Goal: Task Accomplishment & Management: Complete application form

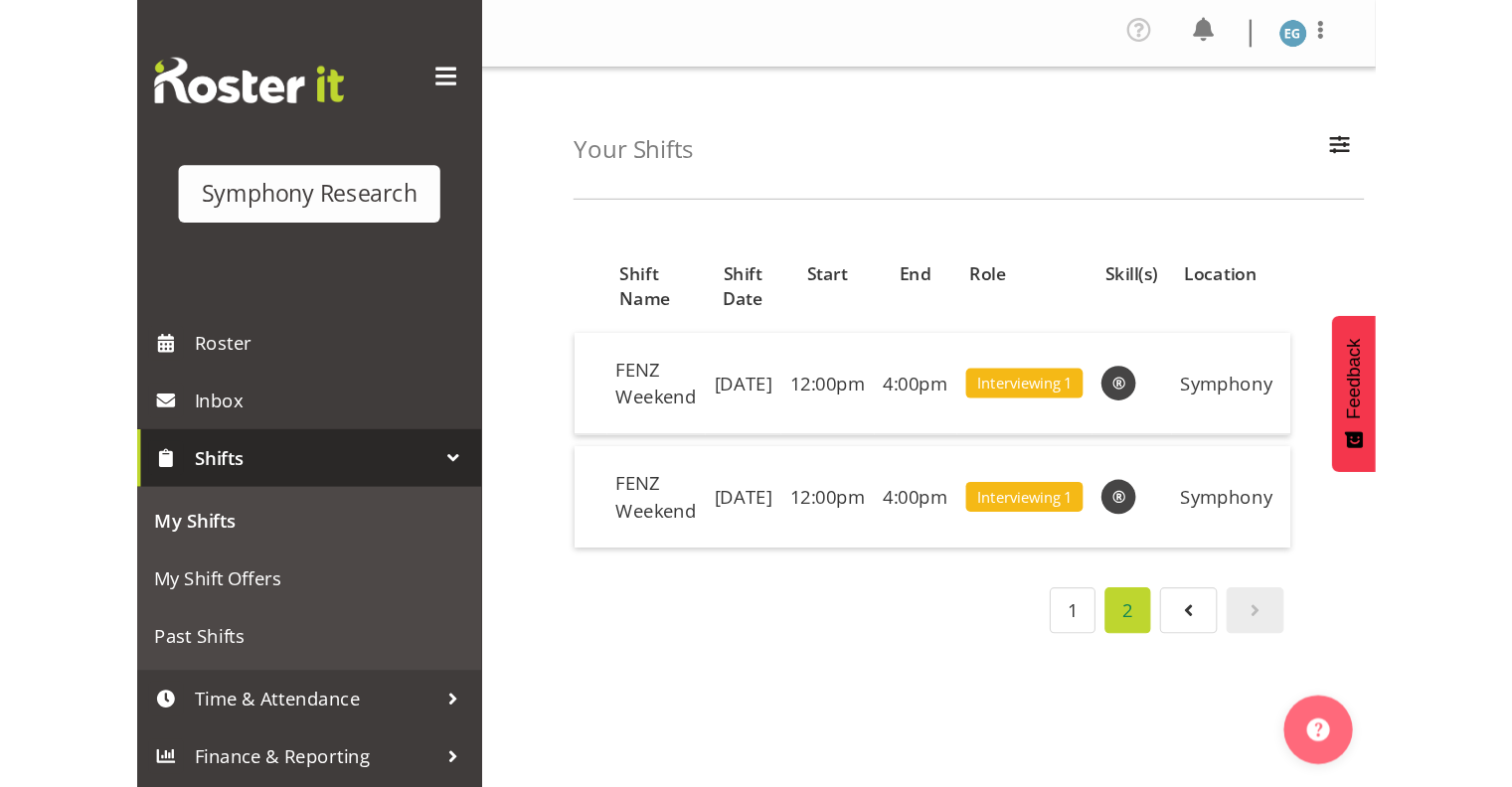
scroll to position [104, 0]
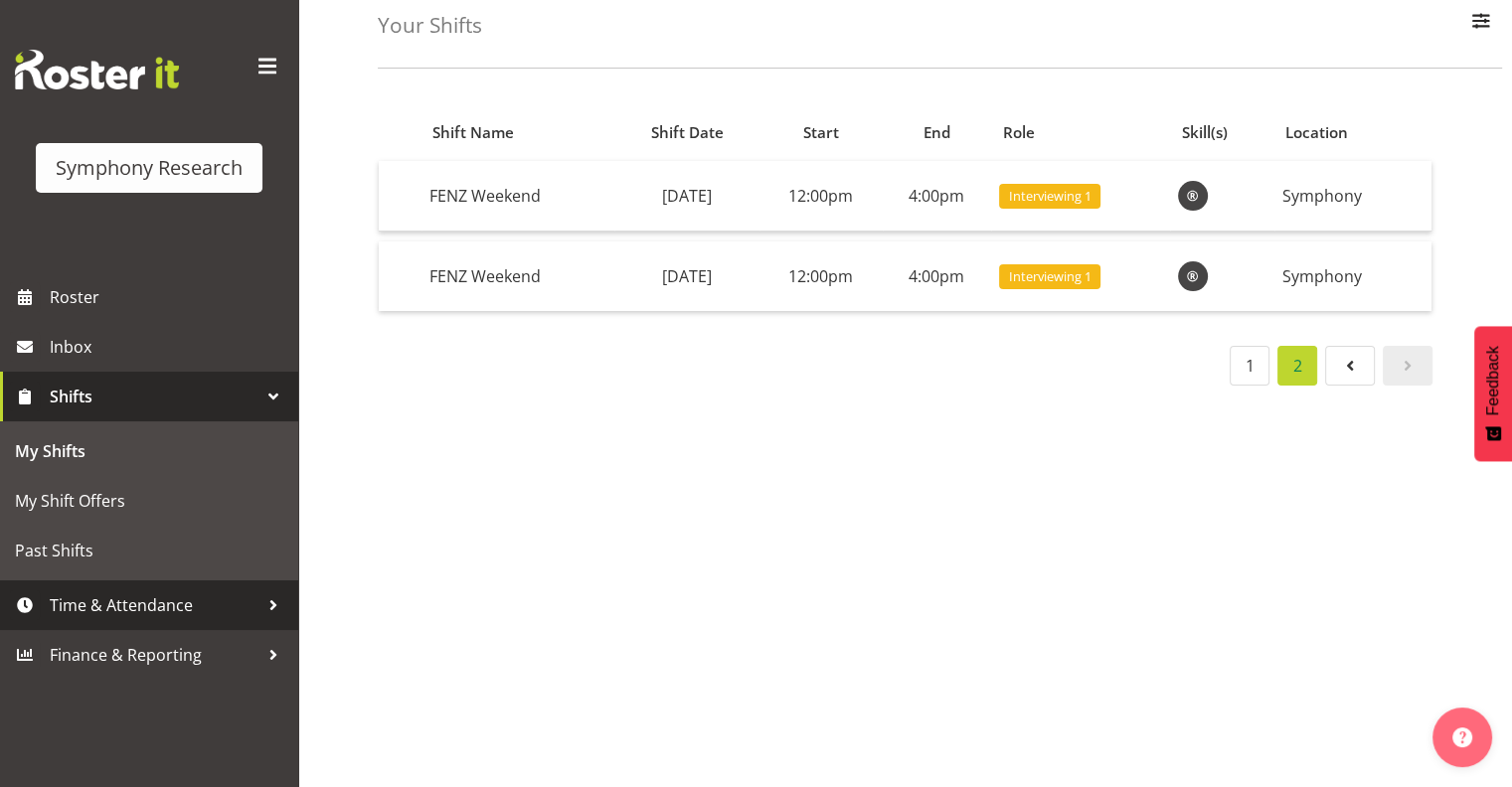
click at [123, 606] on span "Time & Attendance" at bounding box center [154, 606] width 209 height 30
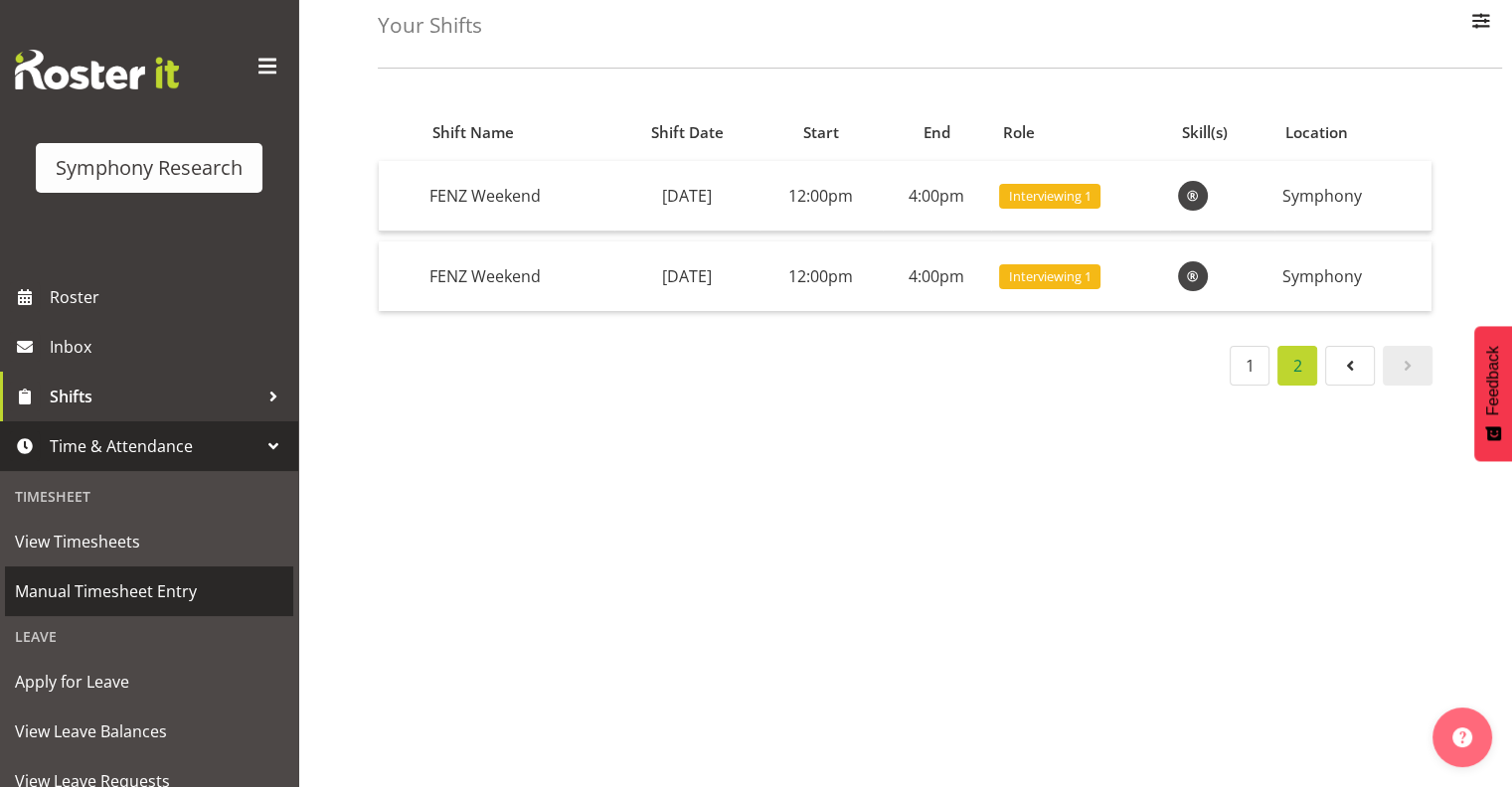
click at [113, 589] on span "Manual Timesheet Entry" at bounding box center [149, 592] width 268 height 30
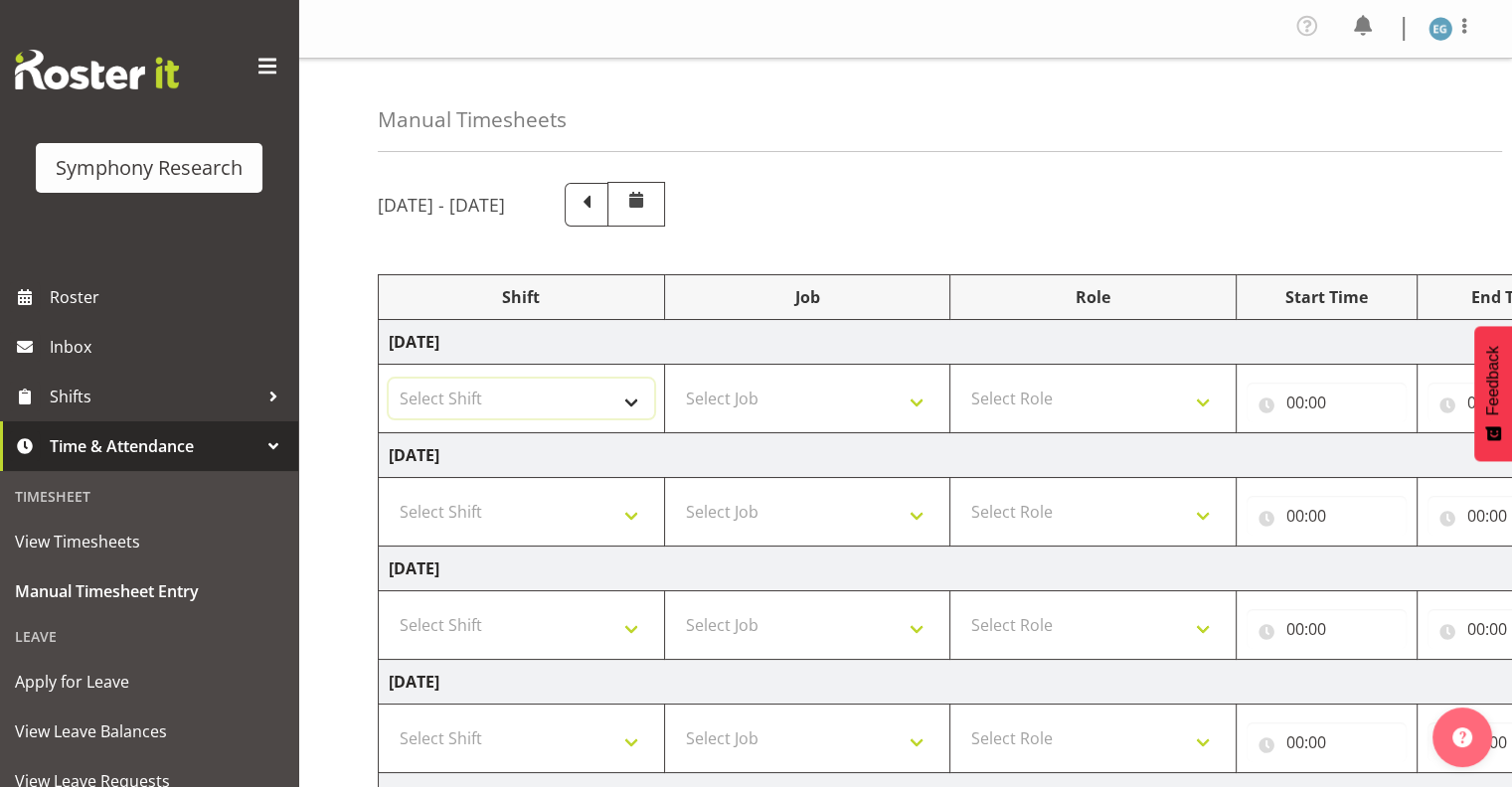
click at [632, 401] on select "Select Shift !!Weekend Residential (Roster IT Shift Label) *Business 9/10am ~ 4…" at bounding box center [521, 399] width 265 height 40
select select "26078"
click at [389, 379] on select "Select Shift !!Weekend Residential (Roster IT Shift Label) *Business 9/10am ~ 4…" at bounding box center [521, 399] width 265 height 40
click at [917, 394] on select "Select Job 550060 IF Admin 553492 World Poll Aus Wave 2 Main 2025 553493 World …" at bounding box center [807, 399] width 265 height 40
click at [915, 401] on select "Select Job 550060 IF Admin 553492 World Poll Aus Wave 2 Main 2025 553493 World …" at bounding box center [807, 399] width 265 height 40
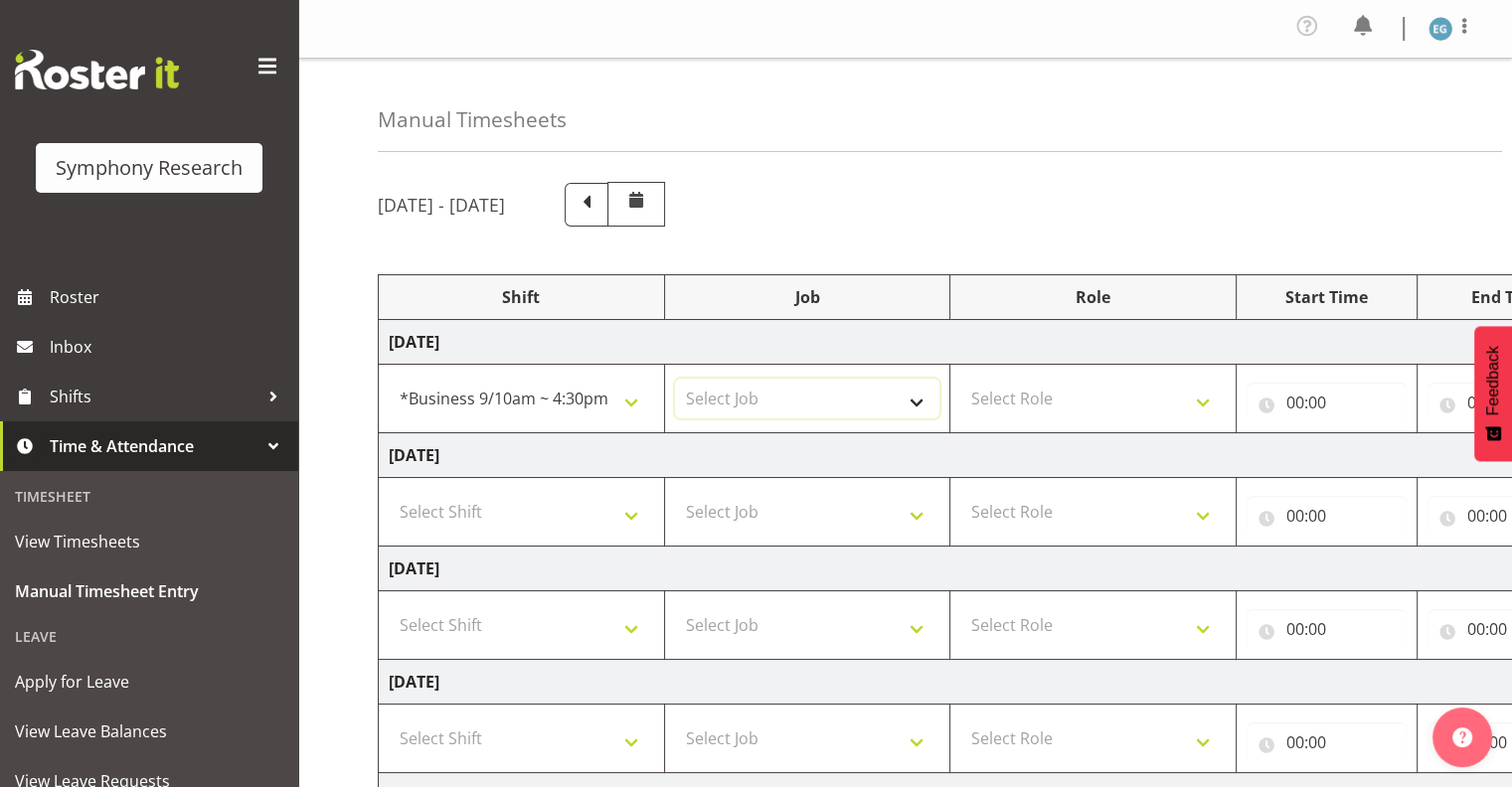
click at [915, 401] on select "Select Job 550060 IF Admin 553492 World Poll Aus Wave 2 Main 2025 553493 World …" at bounding box center [807, 399] width 265 height 40
select select "10549"
click at [675, 379] on select "Select Job 550060 IF Admin 553492 World Poll Aus Wave 2 Main 2025 553493 World …" at bounding box center [807, 399] width 265 height 40
click at [1201, 398] on select "Select Role Interviewing Briefing" at bounding box center [1093, 399] width 265 height 40
select select "47"
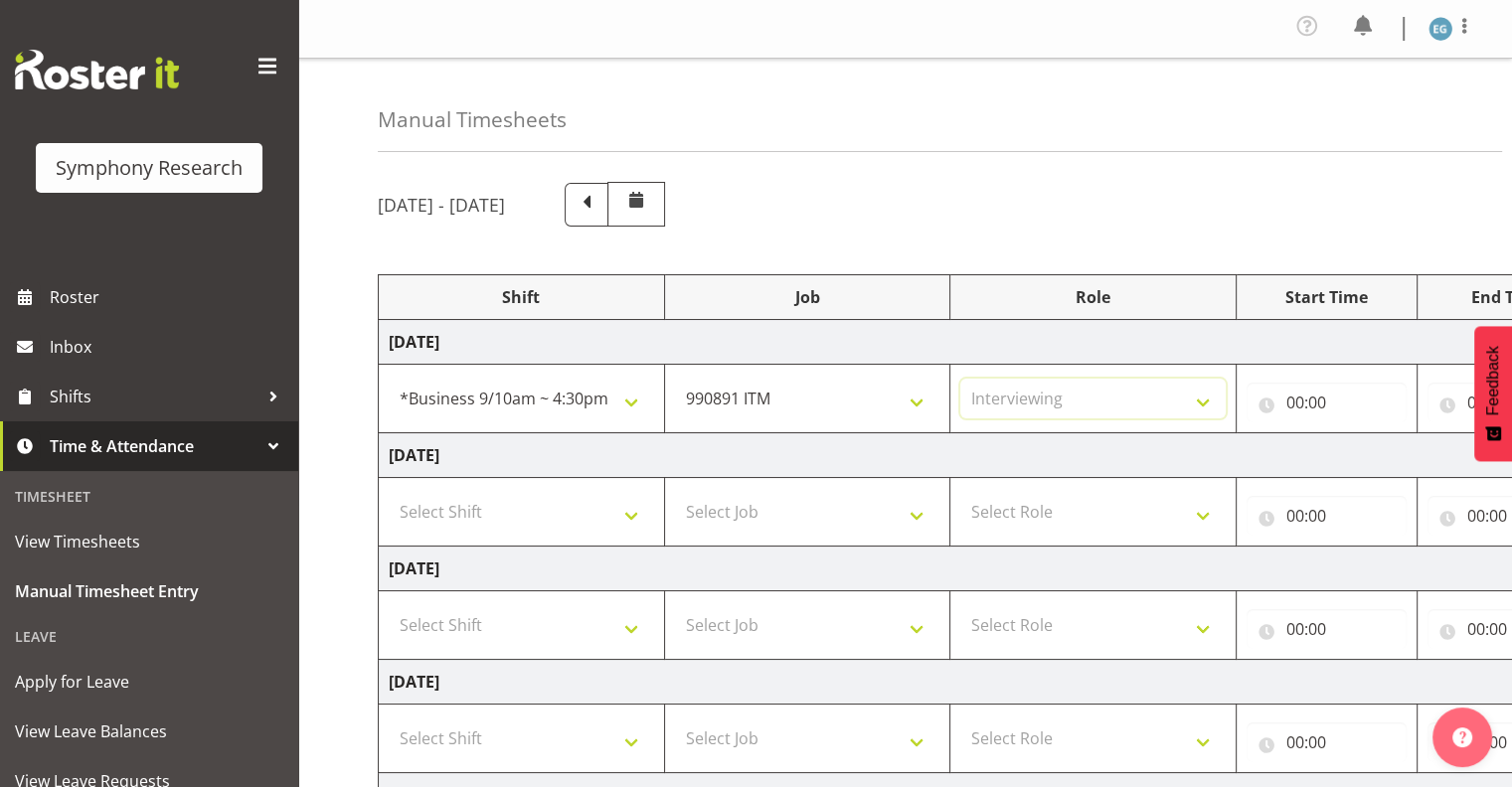
click at [961, 379] on select "Select Role Interviewing Briefing" at bounding box center [1093, 399] width 265 height 40
click at [1323, 397] on input "00:00" at bounding box center [1327, 403] width 160 height 40
drag, startPoint x: 1378, startPoint y: 449, endPoint x: 1382, endPoint y: 439, distance: 10.7
click at [1378, 449] on select "00 01 02 03 04 05 06 07 08 09 10 11 12 13 14 15 16 17 18 19 20 21 22 23" at bounding box center [1382, 455] width 45 height 40
select select "9"
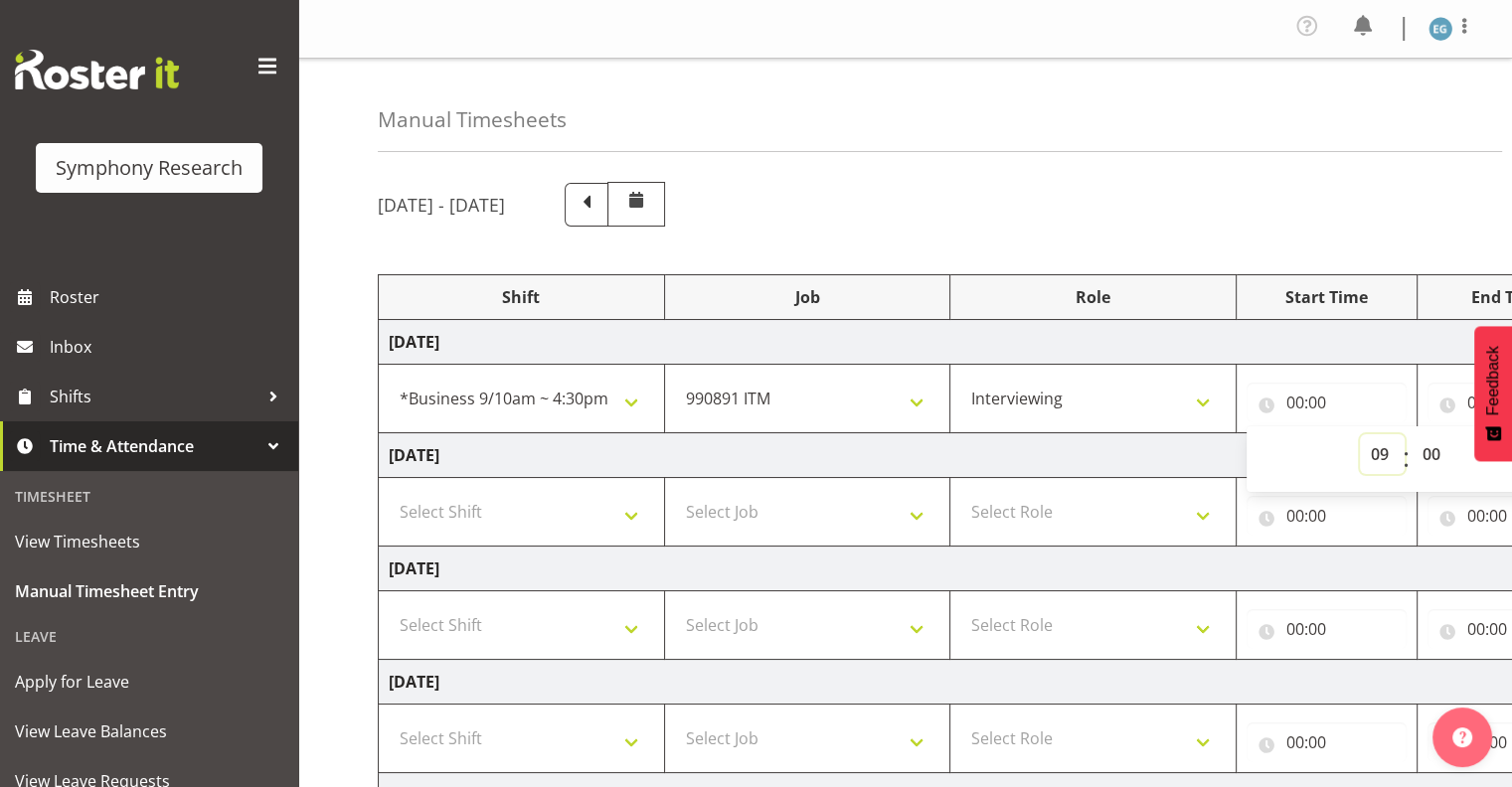
click at [1360, 435] on select "00 01 02 03 04 05 06 07 08 09 10 11 12 13 14 15 16 17 18 19 20 21 22 23" at bounding box center [1382, 455] width 45 height 40
type input "09:00"
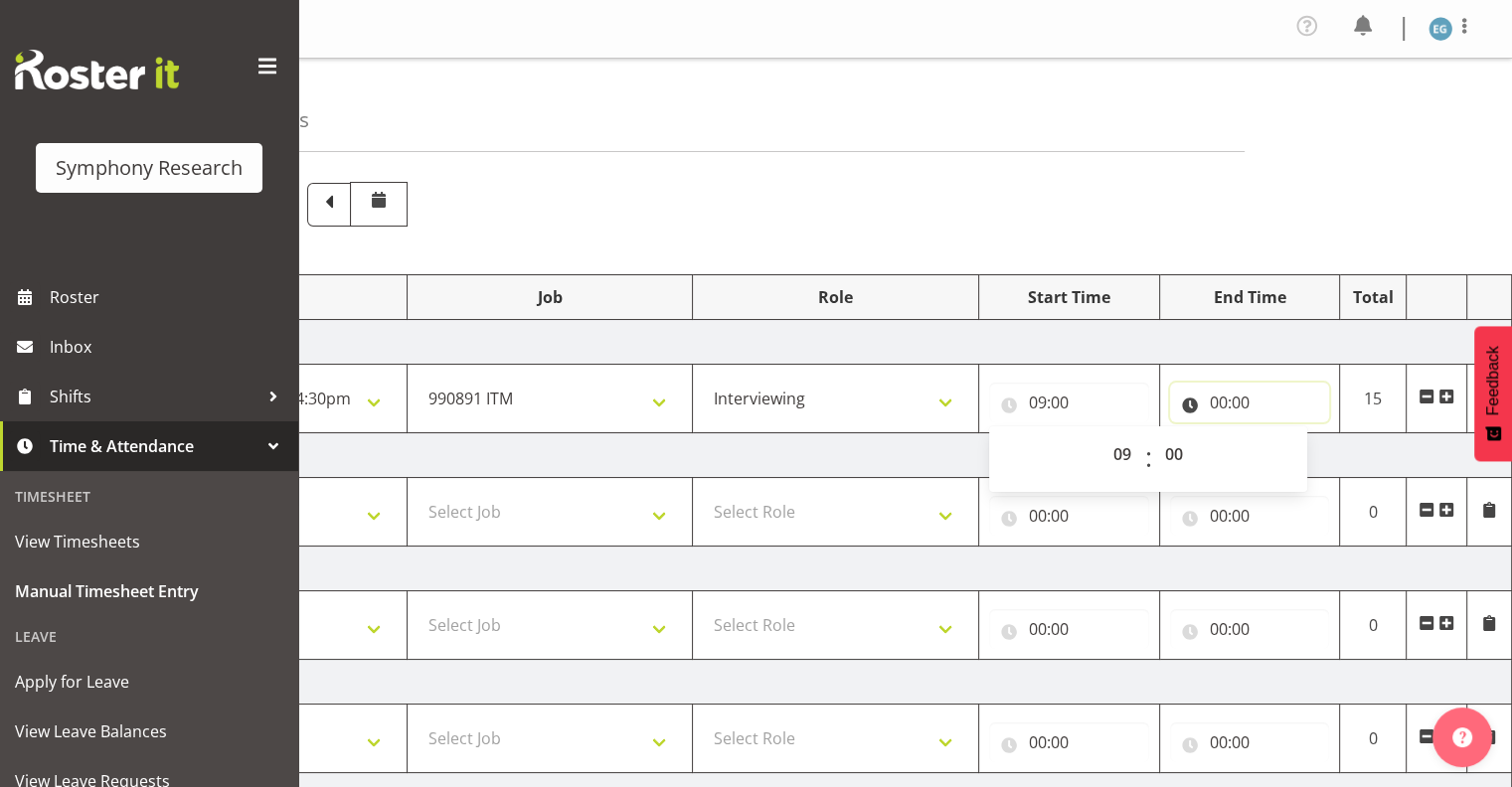
click at [1237, 392] on input "00:00" at bounding box center [1250, 403] width 160 height 40
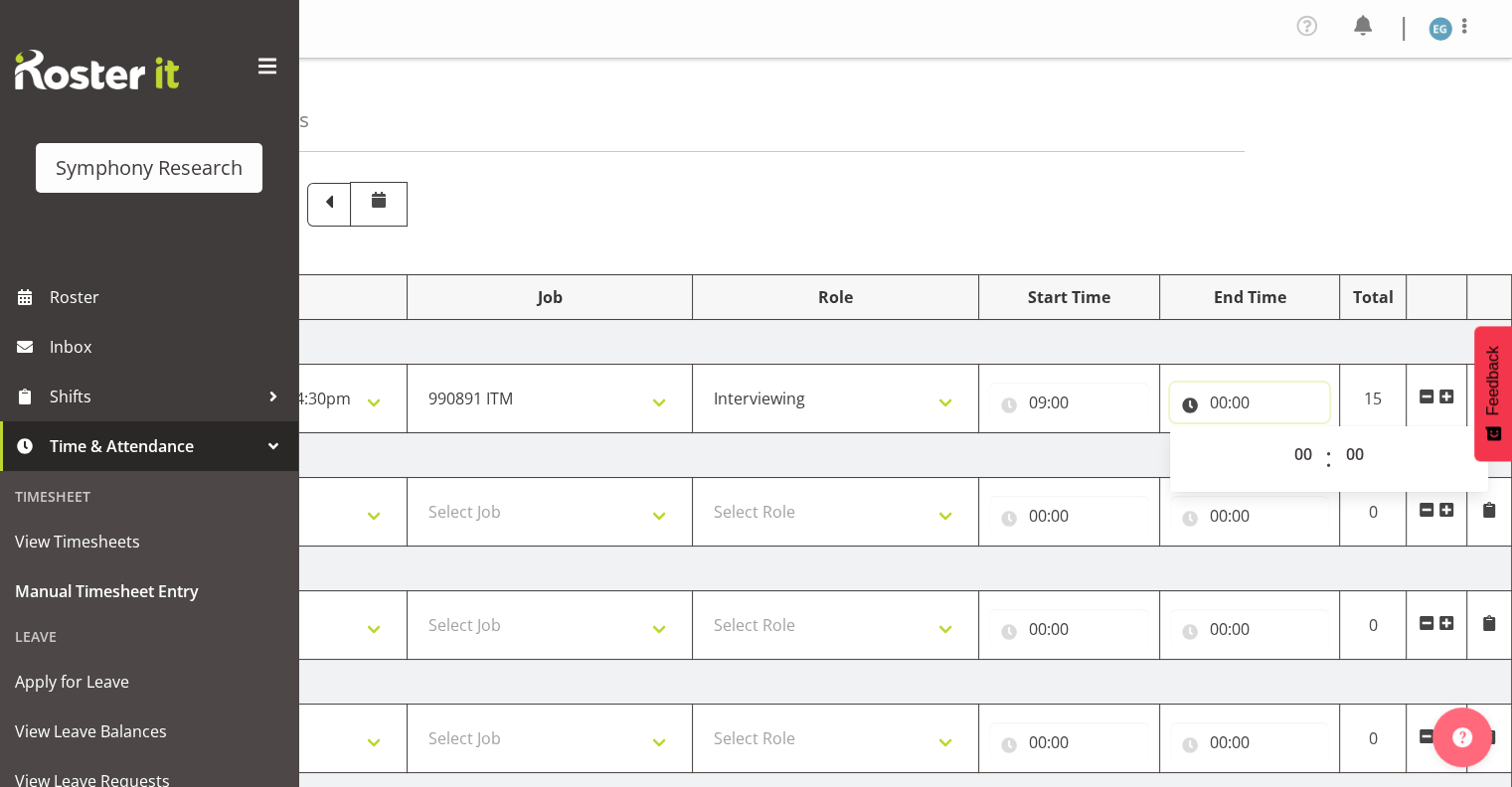
drag, startPoint x: 1237, startPoint y: 392, endPoint x: 1256, endPoint y: 422, distance: 35.3
click at [1212, 398] on input "00:00" at bounding box center [1250, 403] width 160 height 40
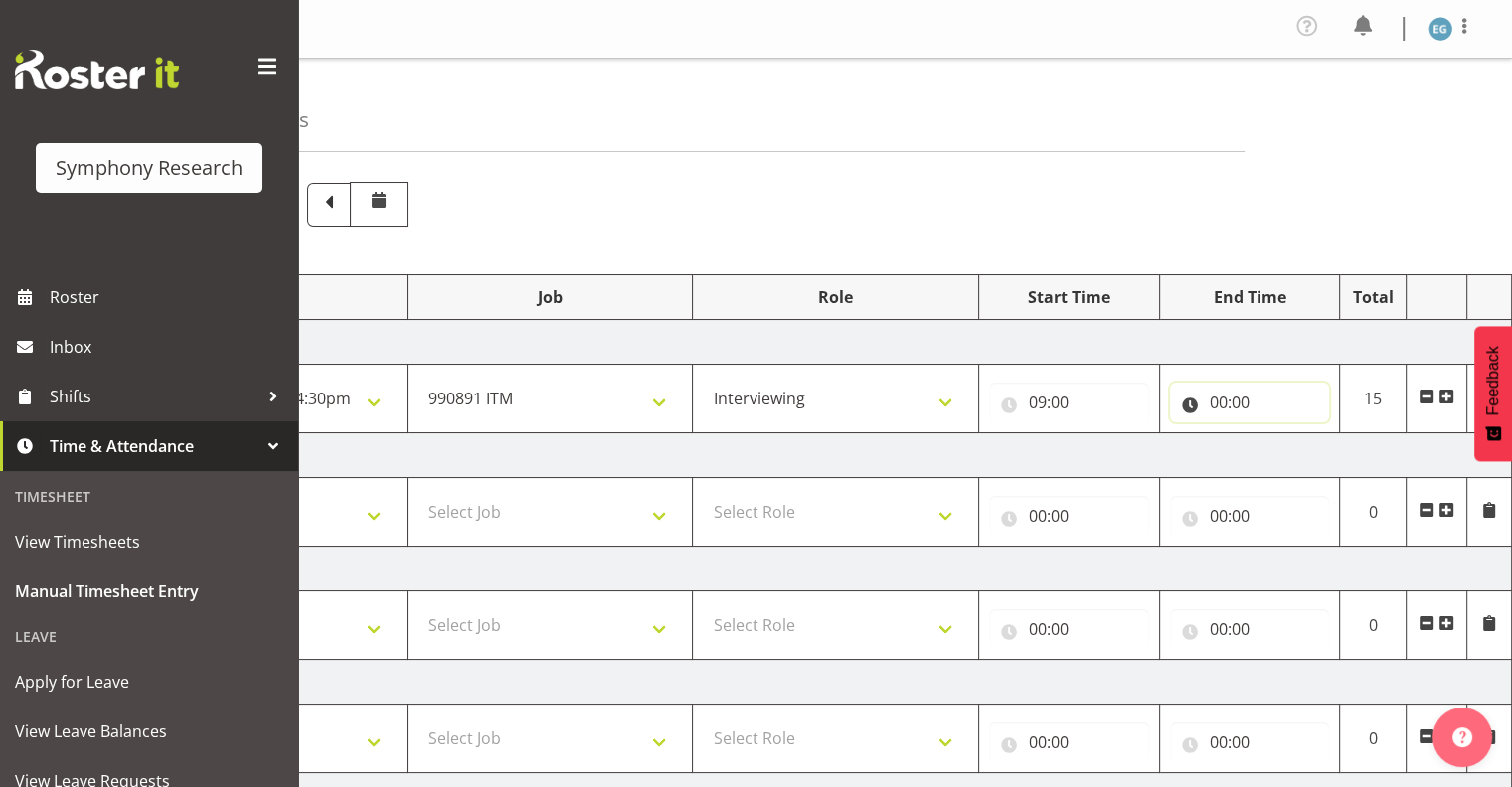
click at [1221, 398] on input "00:00" at bounding box center [1250, 403] width 160 height 40
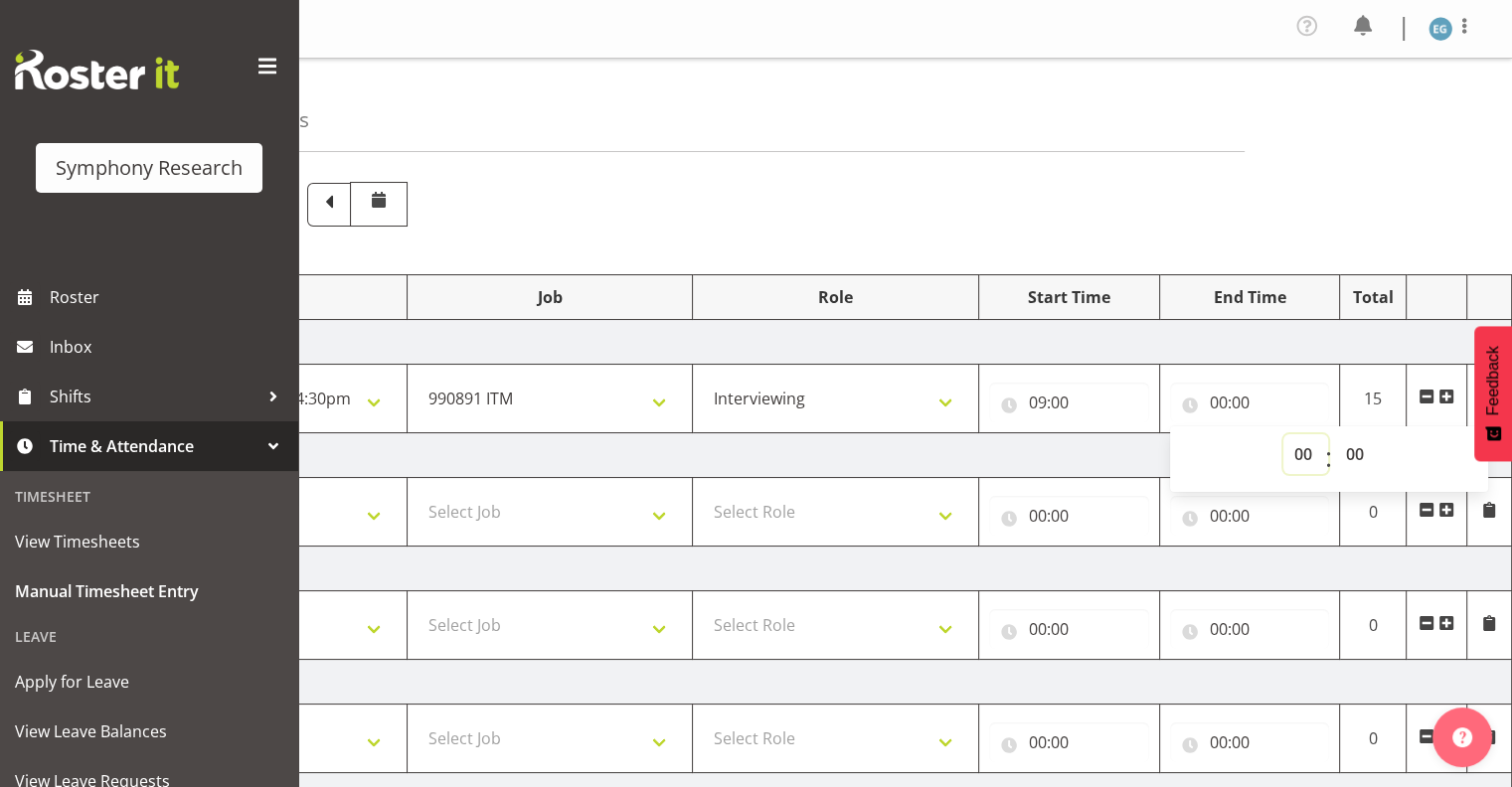
click at [1308, 452] on select "00 01 02 03 04 05 06 07 08 09 10 11 12 13 14 15 16 17 18 19 20 21 22 23" at bounding box center [1306, 455] width 45 height 40
select select "11"
click at [1284, 435] on select "00 01 02 03 04 05 06 07 08 09 10 11 12 13 14 15 16 17 18 19 20 21 22 23" at bounding box center [1306, 455] width 45 height 40
type input "11:00"
click at [1360, 449] on select "00 01 02 03 04 05 06 07 08 09 10 11 12 13 14 15 16 17 18 19 20 21 22 23 24 25 2…" at bounding box center [1357, 455] width 45 height 40
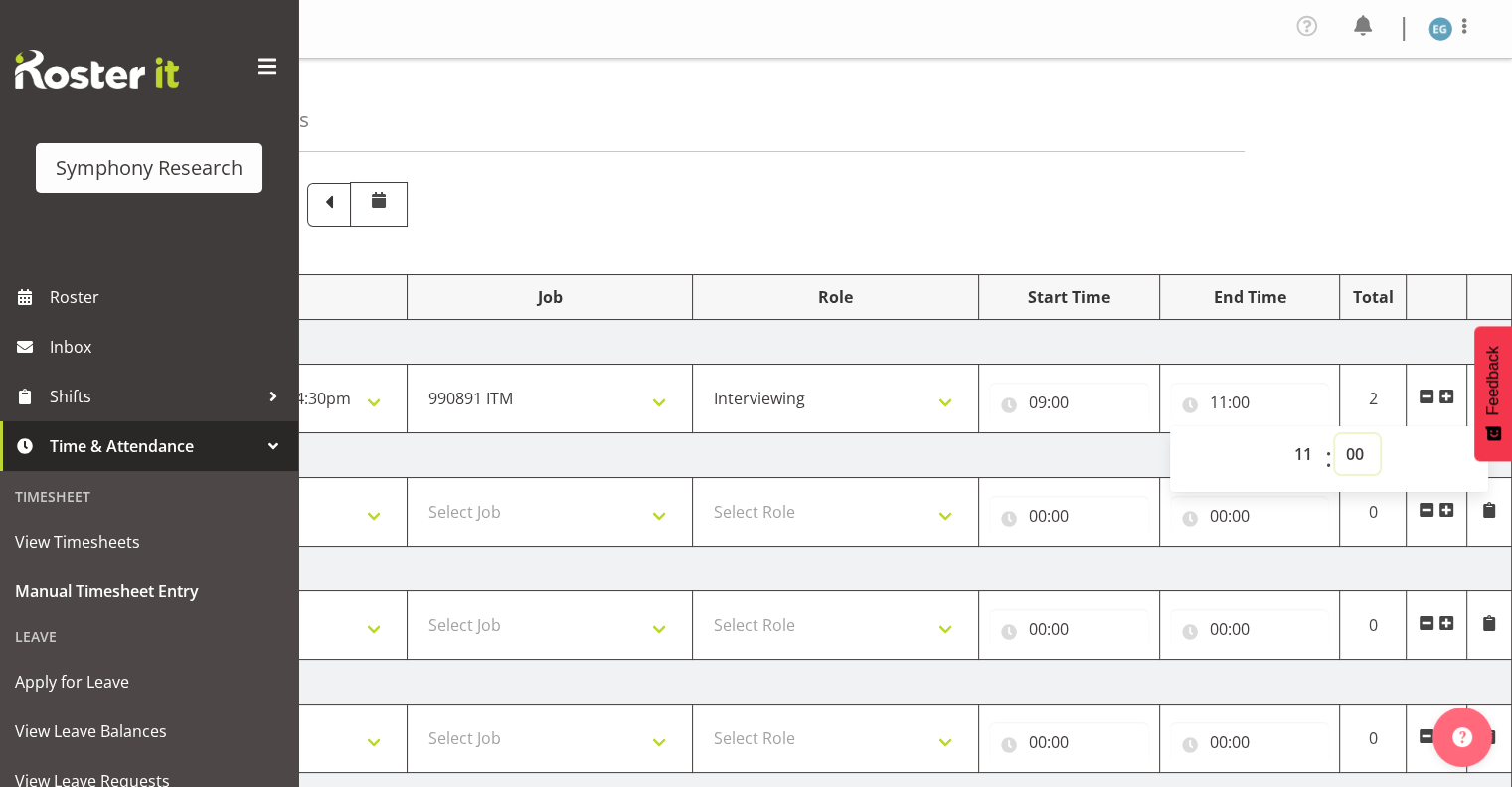
select select "45"
click at [1335, 435] on select "00 01 02 03 04 05 06 07 08 09 10 11 12 13 14 15 16 17 18 19 20 21 22 23 24 25 2…" at bounding box center [1357, 455] width 45 height 40
type input "11:45"
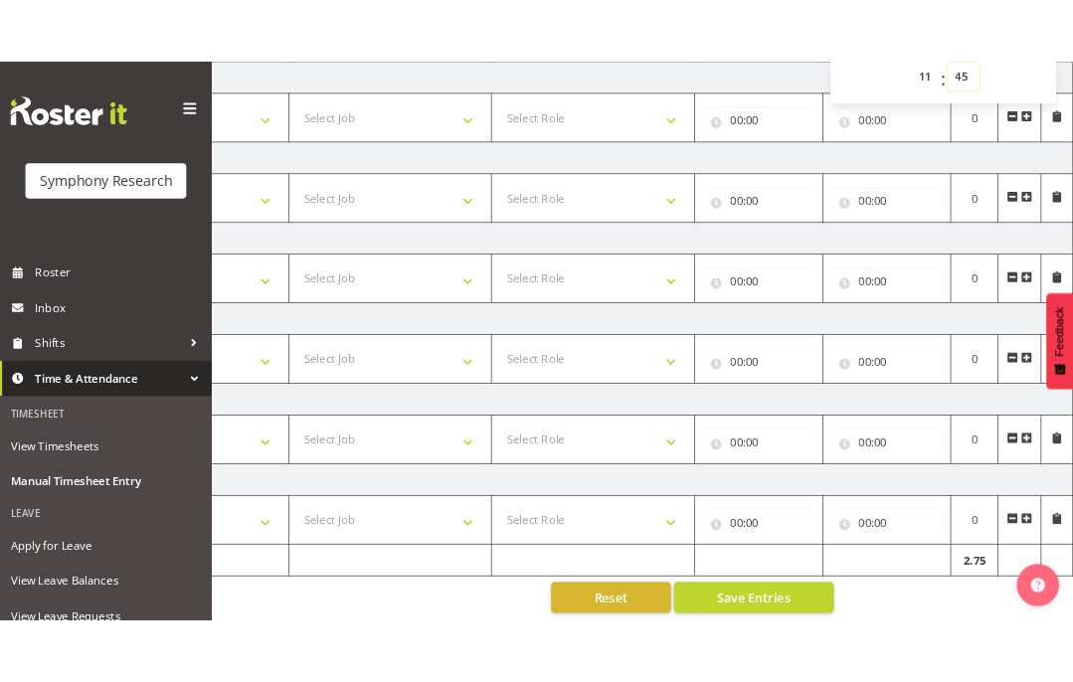
scroll to position [449, 0]
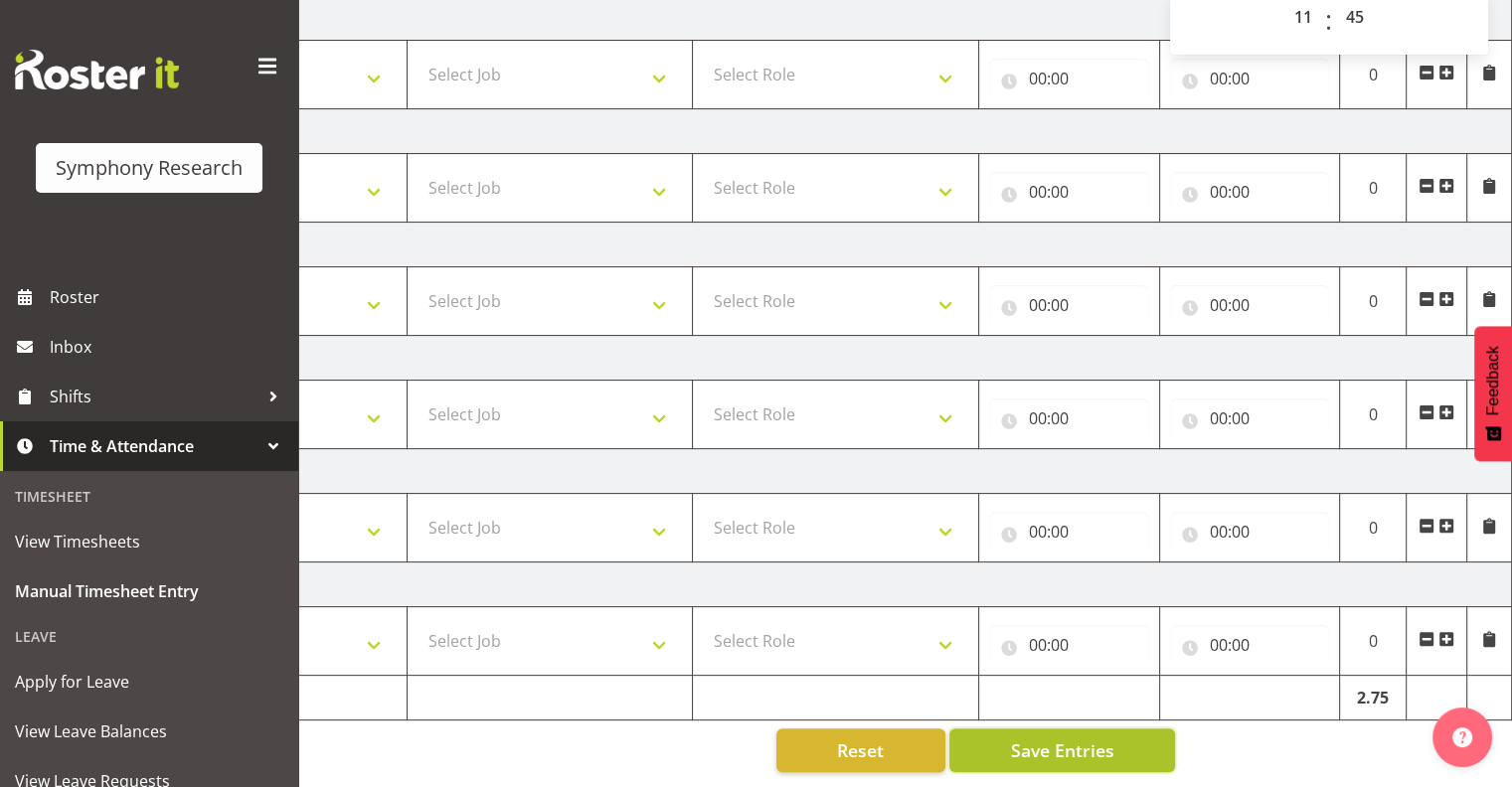
drag, startPoint x: 1091, startPoint y: 735, endPoint x: 1158, endPoint y: 744, distance: 68.2
click at [1092, 738] on span "Save Entries" at bounding box center [1061, 751] width 103 height 26
